Goal: Go to known website: Go to known website

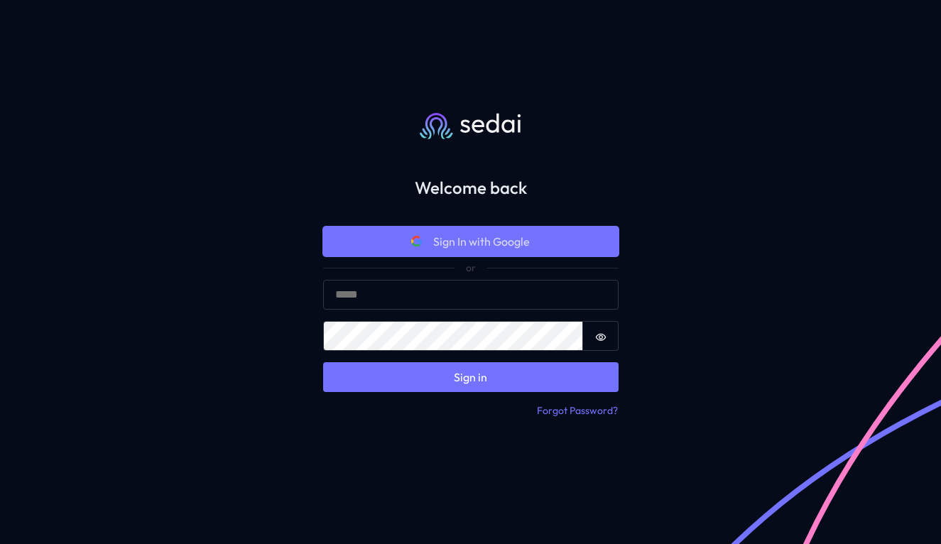
click at [533, 249] on button "Sign In with Google" at bounding box center [470, 242] width 295 height 30
